Goal: Communication & Community: Answer question/provide support

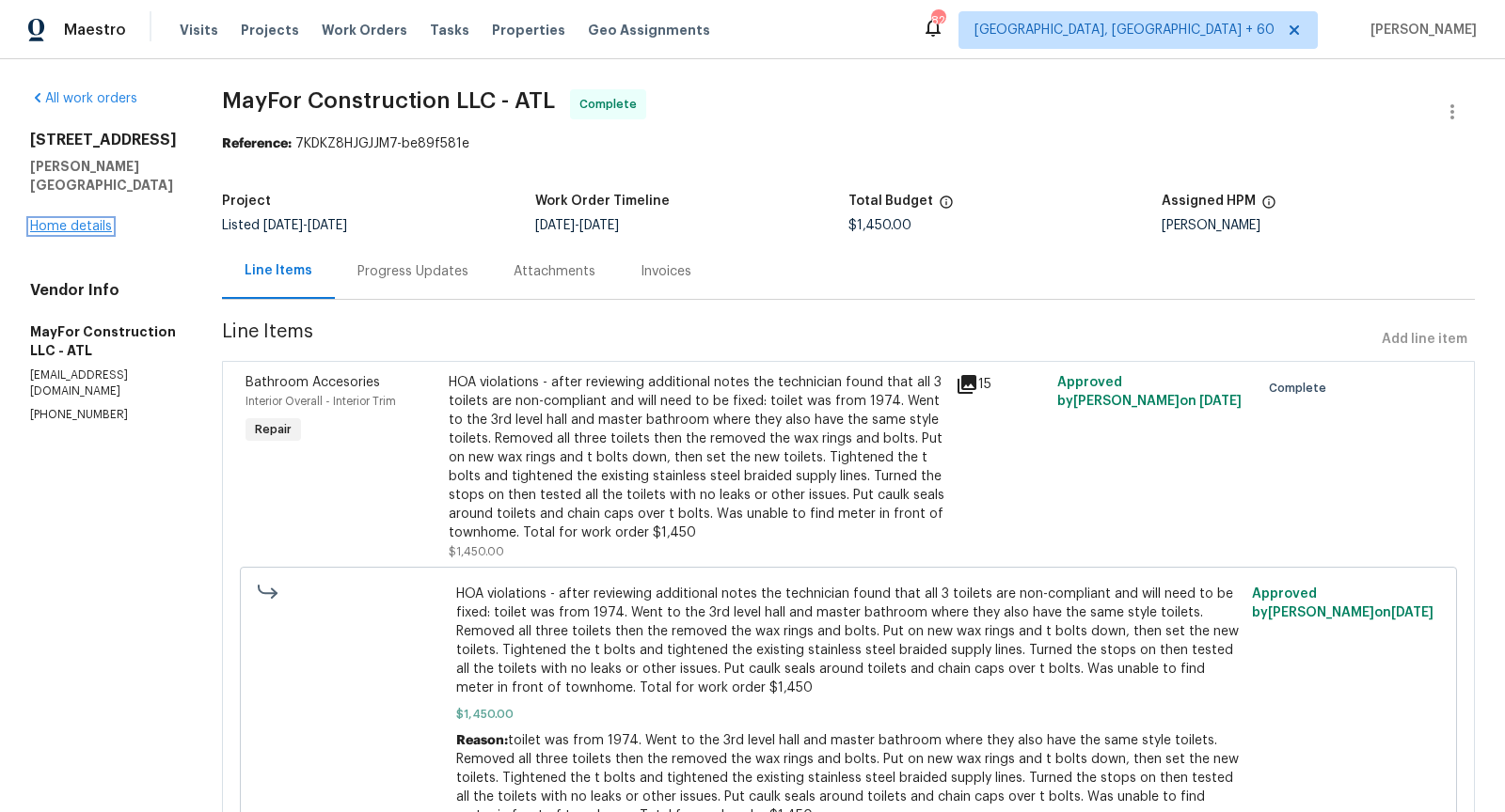
click at [93, 220] on link "Home details" at bounding box center [71, 227] width 82 height 13
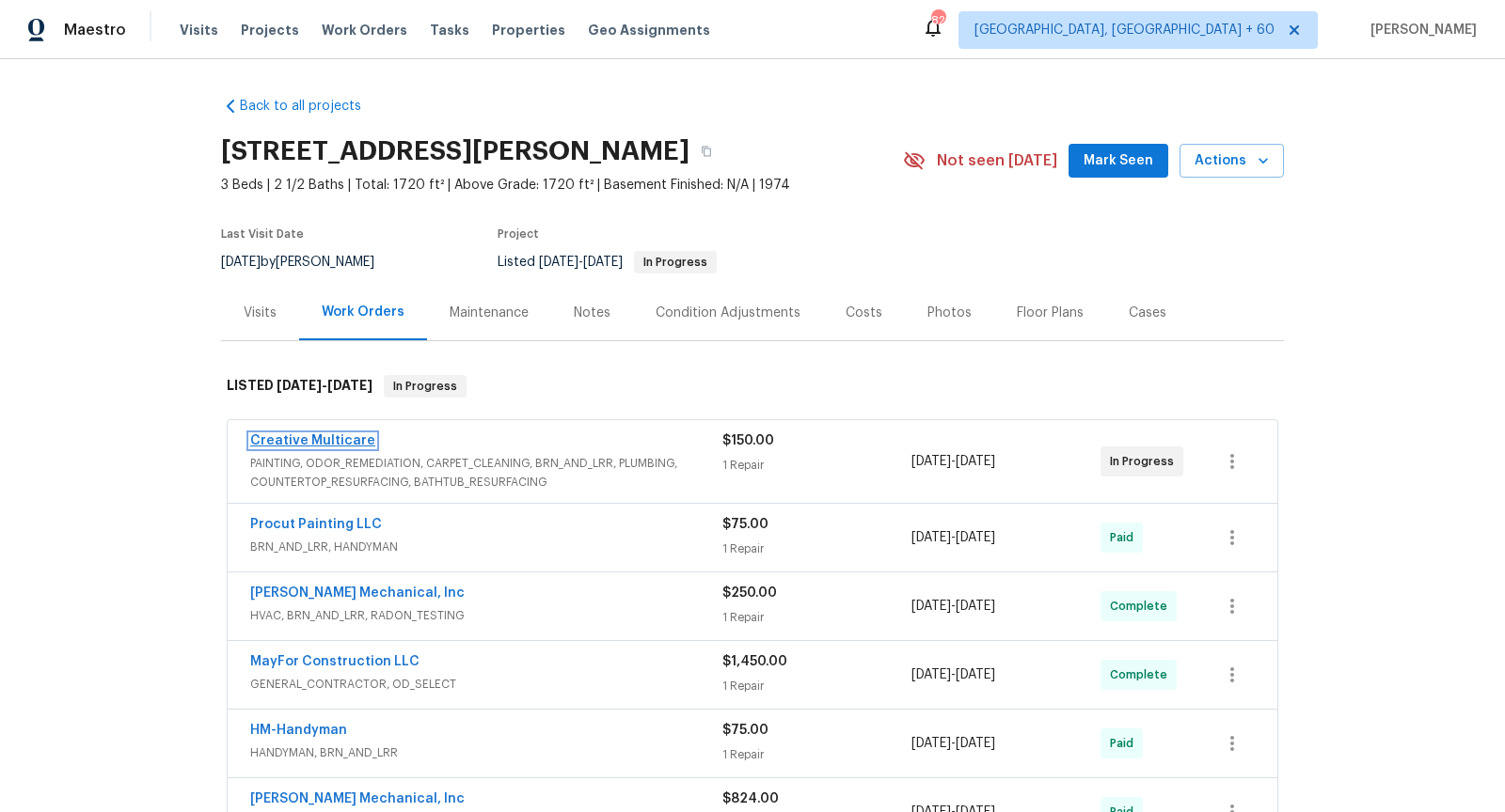
click at [344, 438] on link "Creative Multicare" at bounding box center [313, 441] width 125 height 13
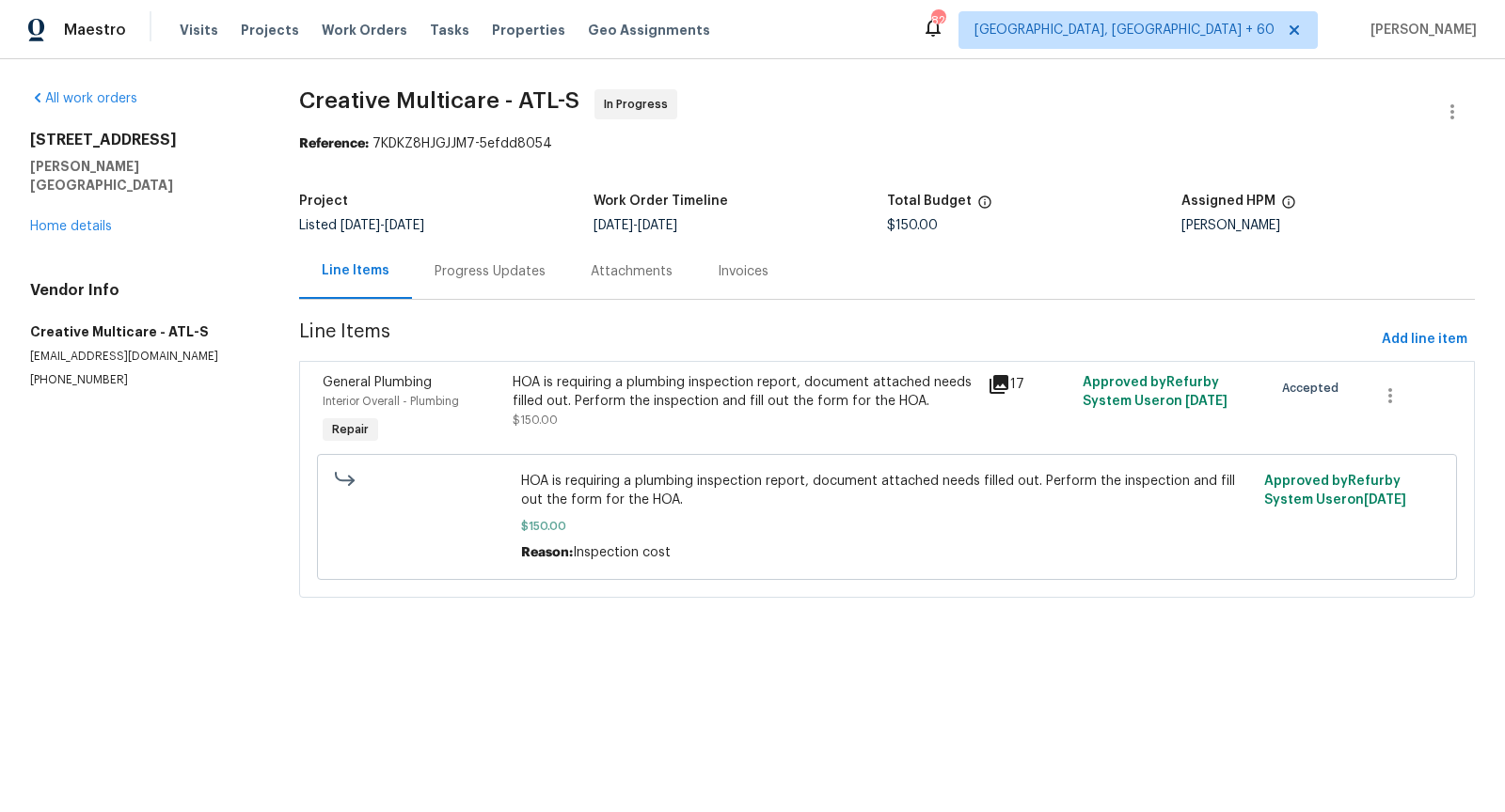
click at [505, 287] on div "Progress Updates" at bounding box center [489, 271] width 156 height 56
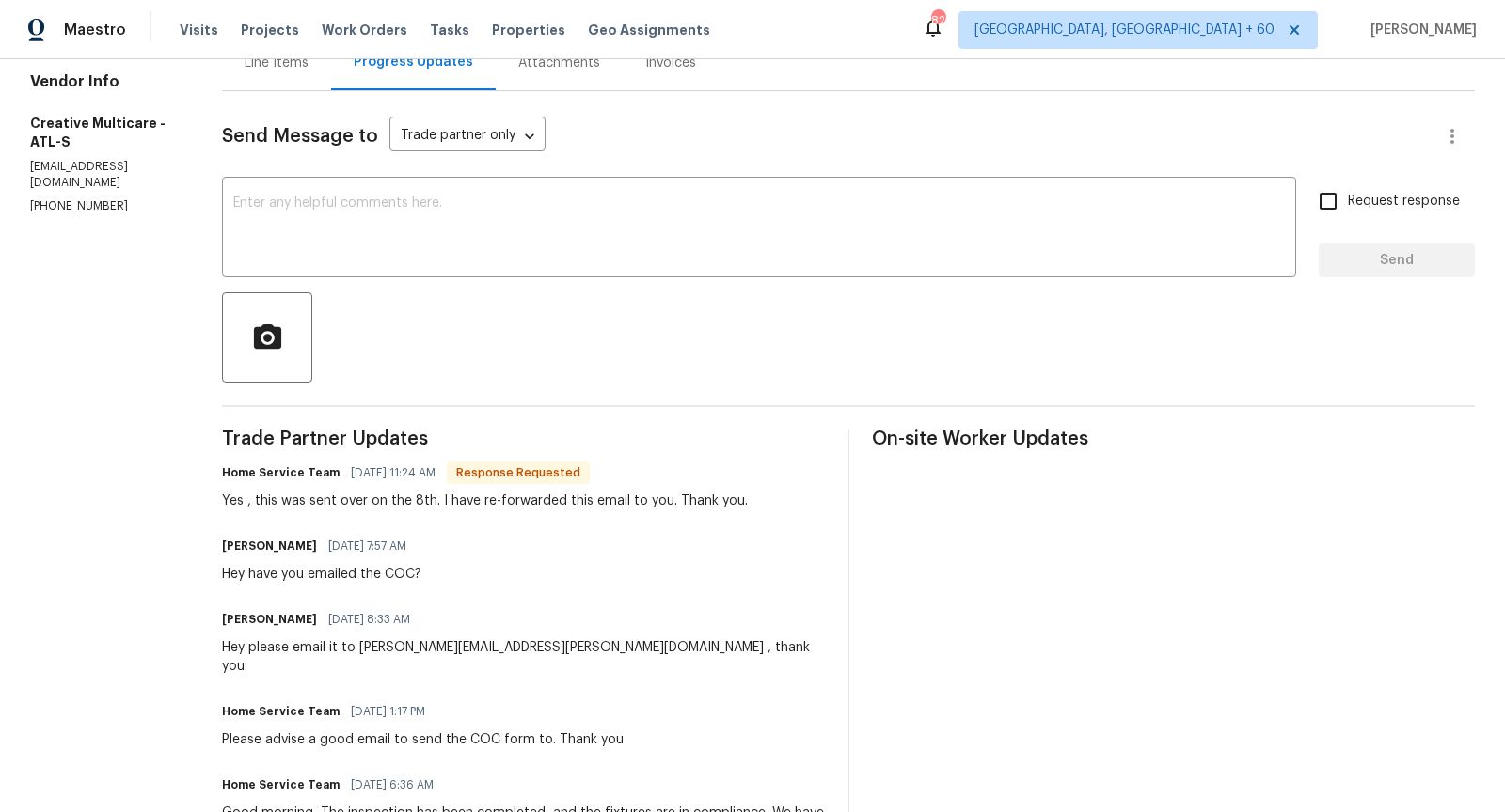
scroll to position [241, 0]
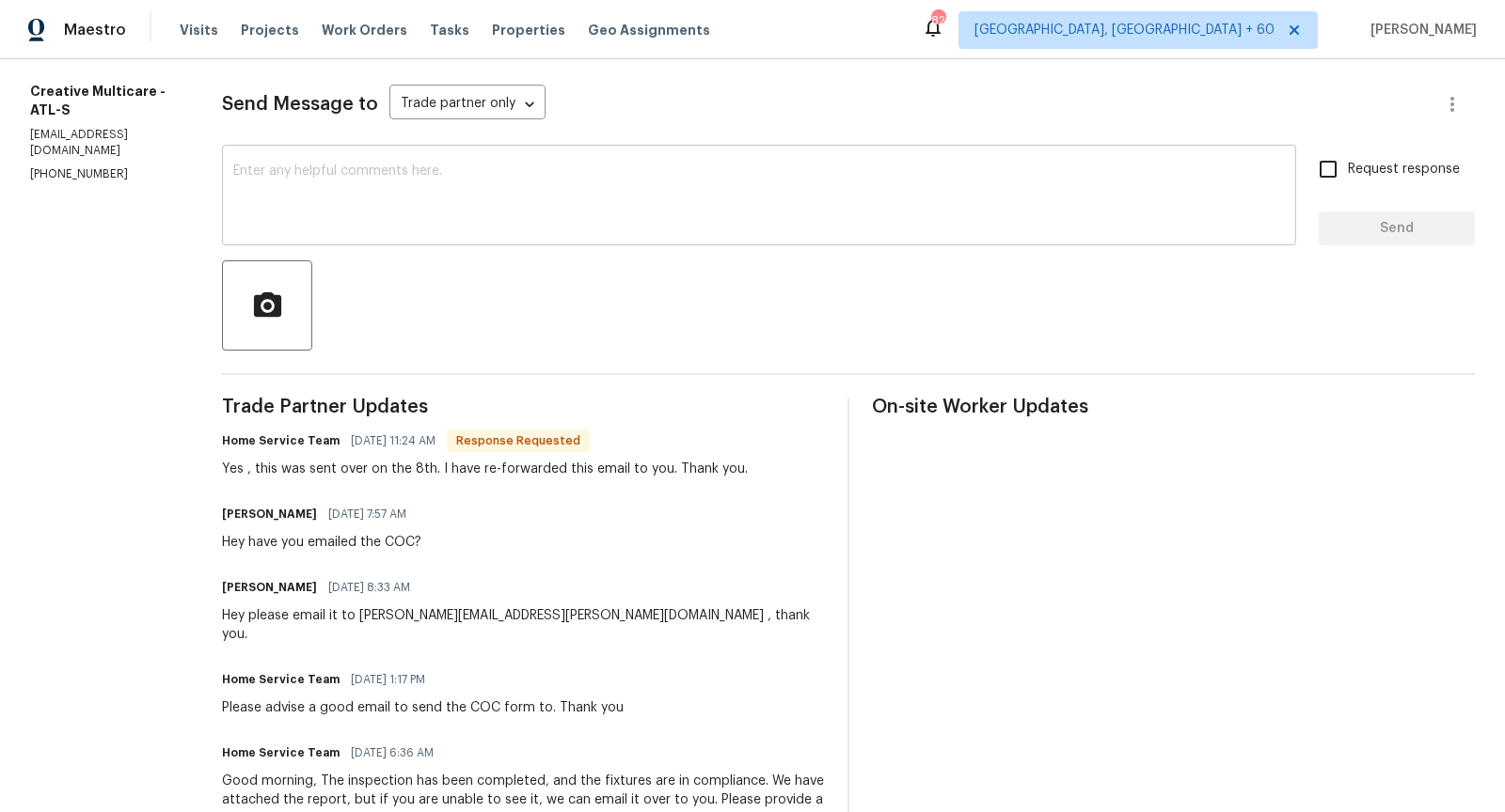
click at [477, 236] on div "x ​" at bounding box center [759, 197] width 1074 height 96
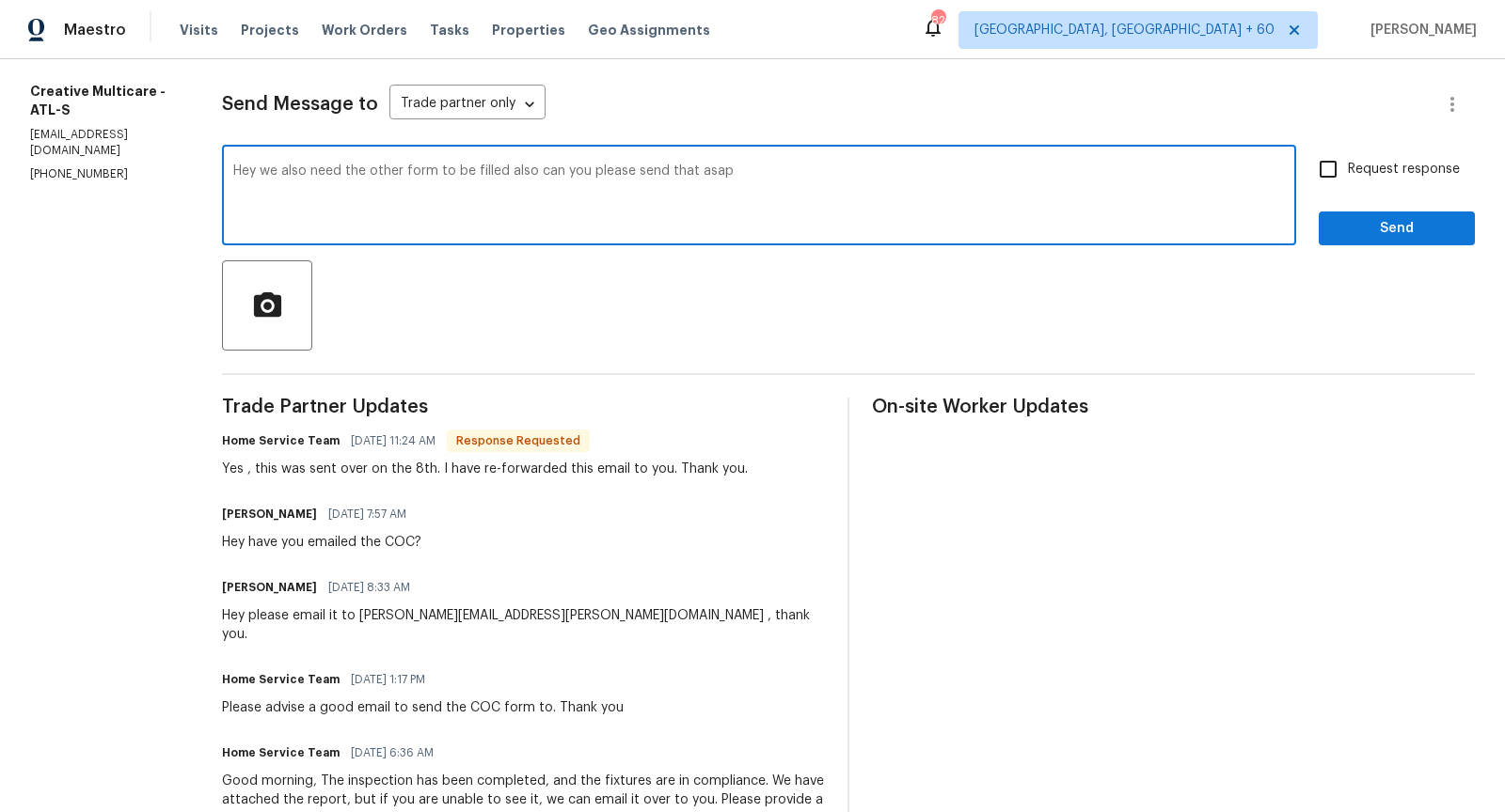
type textarea "Hey we also need the other form to be filled also can you please send that asap"
click at [1328, 165] on input "Request response" at bounding box center [1328, 169] width 40 height 40
checkbox input "true"
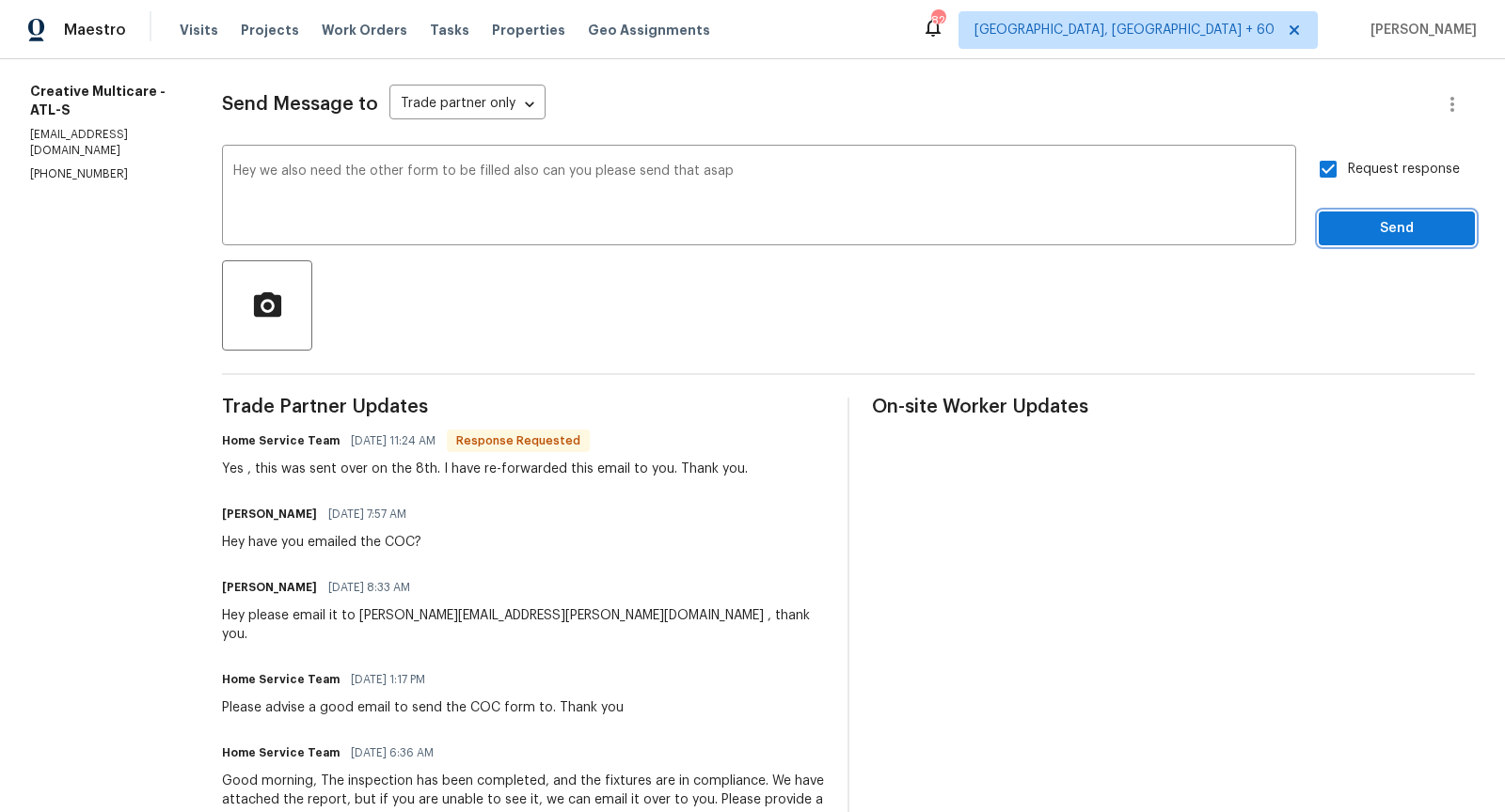
click at [1376, 225] on span "Send" at bounding box center [1395, 228] width 126 height 24
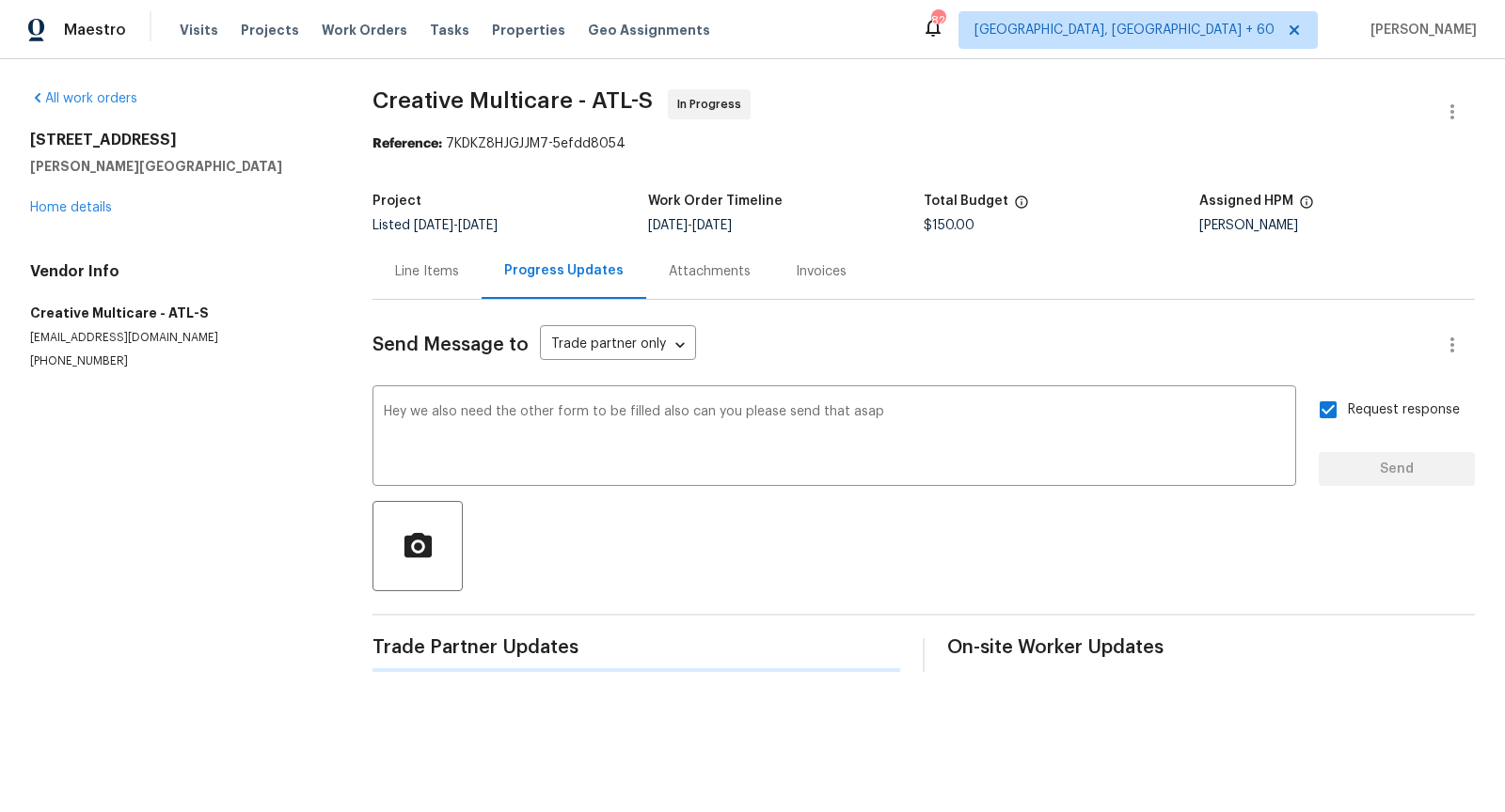
scroll to position [0, 0]
